Goal: Task Accomplishment & Management: Complete application form

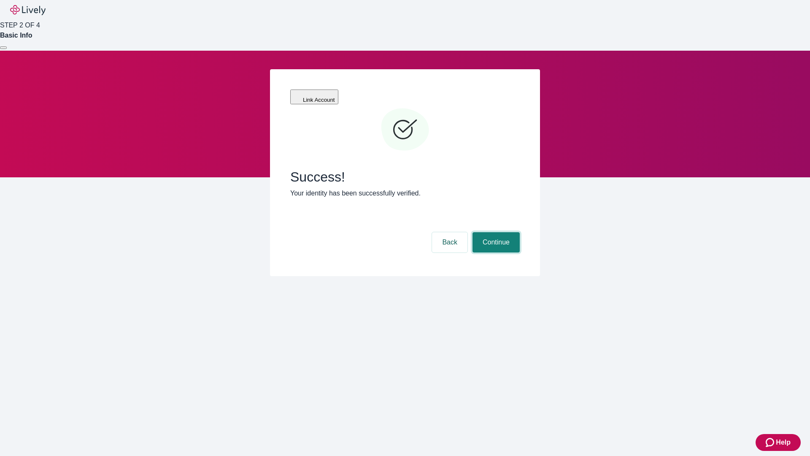
click at [495, 232] on button "Continue" at bounding box center [496, 242] width 47 height 20
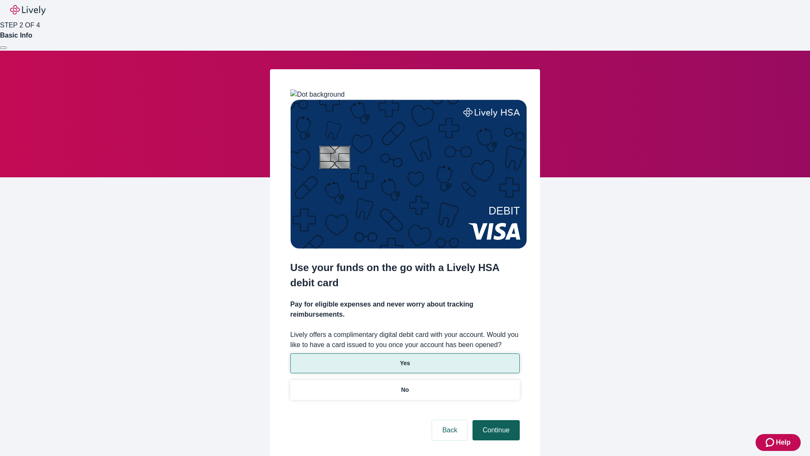
click at [405, 359] on p "Yes" at bounding box center [405, 363] width 10 height 9
click at [495, 420] on button "Continue" at bounding box center [496, 430] width 47 height 20
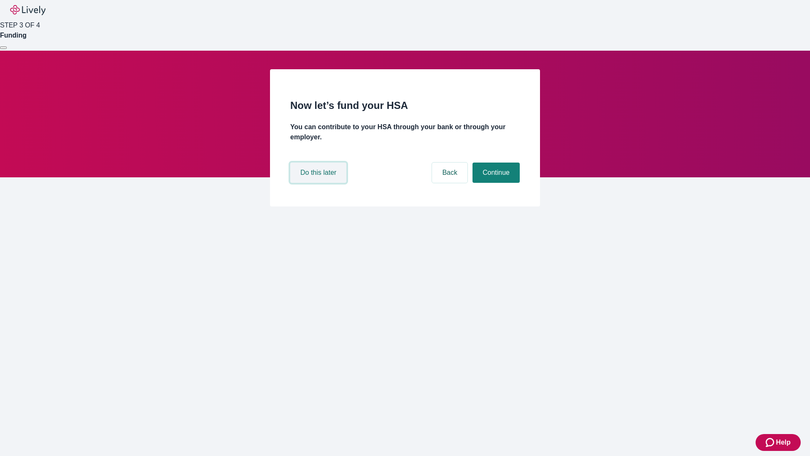
click at [320, 183] on button "Do this later" at bounding box center [318, 173] width 56 height 20
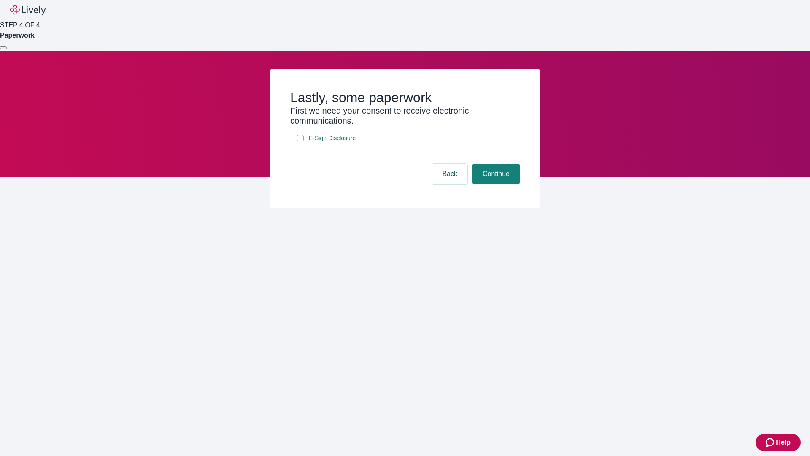
click at [301, 141] on input "E-Sign Disclosure" at bounding box center [300, 138] width 7 height 7
checkbox input "true"
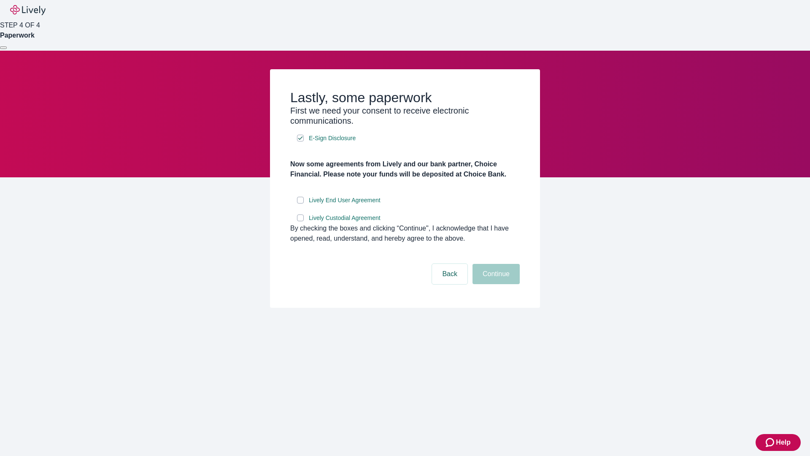
click at [301, 203] on input "Lively End User Agreement" at bounding box center [300, 200] width 7 height 7
checkbox input "true"
click at [301, 221] on input "Lively Custodial Agreement" at bounding box center [300, 217] width 7 height 7
checkbox input "true"
click at [495, 284] on button "Continue" at bounding box center [496, 274] width 47 height 20
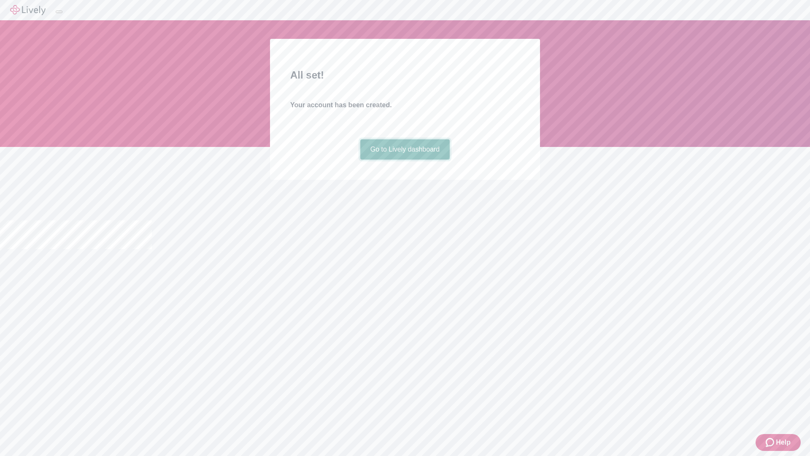
click at [405, 160] on link "Go to Lively dashboard" at bounding box center [405, 149] width 90 height 20
